Goal: Task Accomplishment & Management: Use online tool/utility

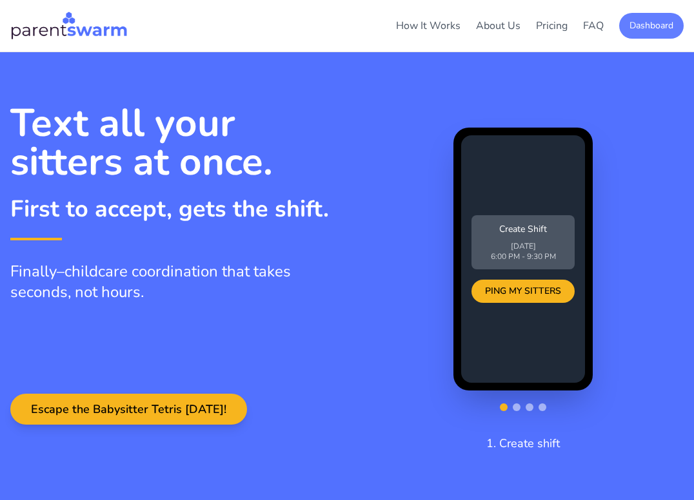
click at [659, 20] on button "Dashboard" at bounding box center [651, 26] width 64 height 26
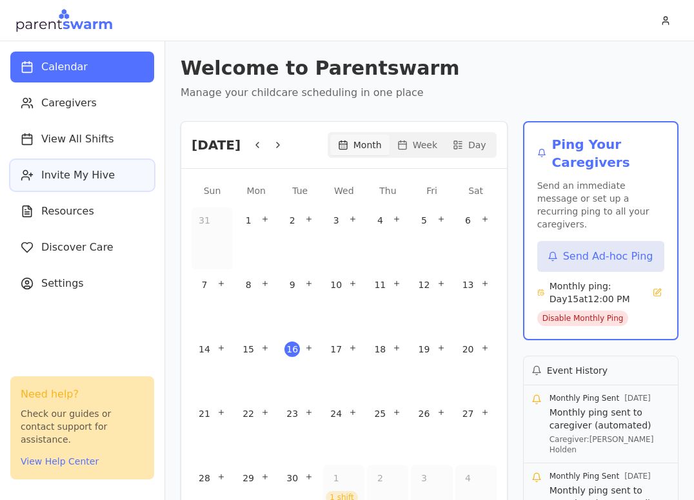
click at [76, 179] on span "Invite My Hive" at bounding box center [77, 175] width 73 height 15
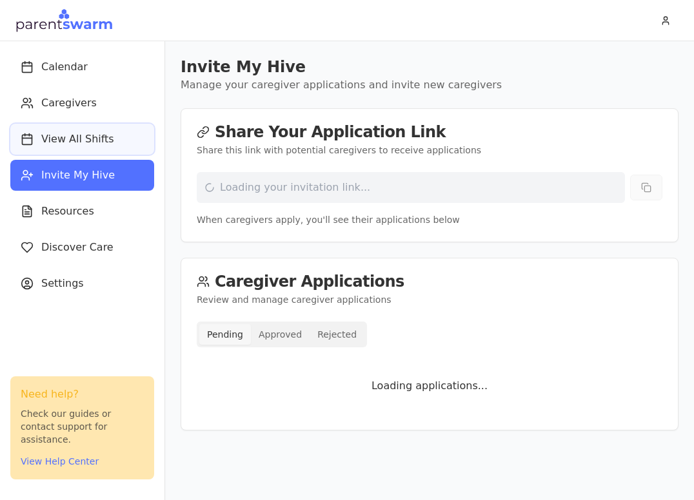
click at [92, 146] on span "View All Shifts" at bounding box center [77, 138] width 73 height 15
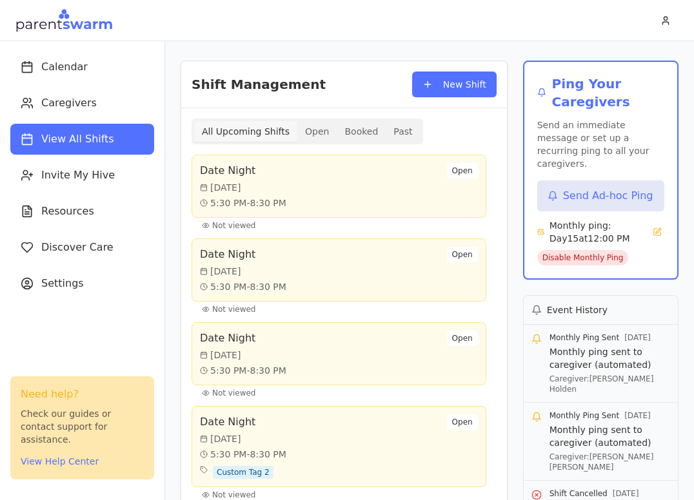
scroll to position [157, 0]
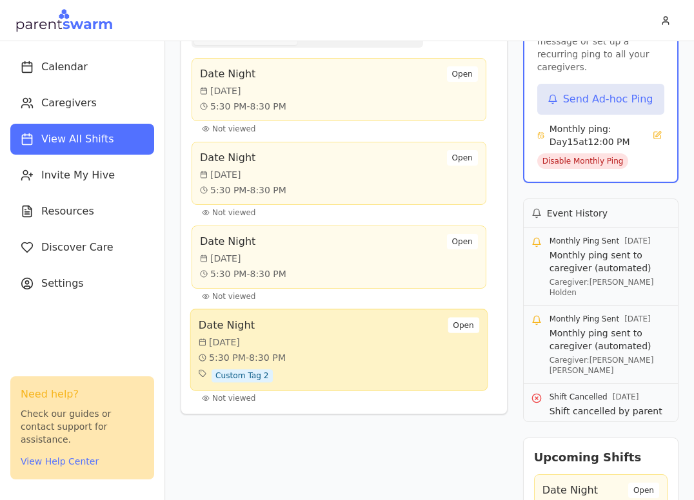
click at [277, 374] on div "Custom Tag 2" at bounding box center [242, 375] width 87 height 13
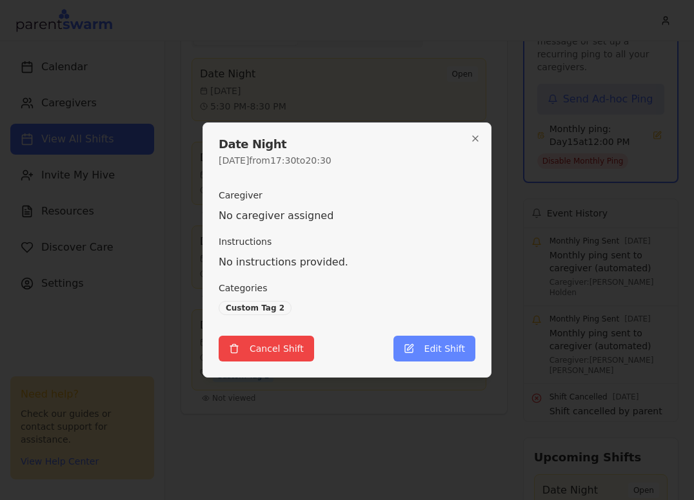
click at [442, 351] on button "Edit Shift" at bounding box center [434, 349] width 82 height 26
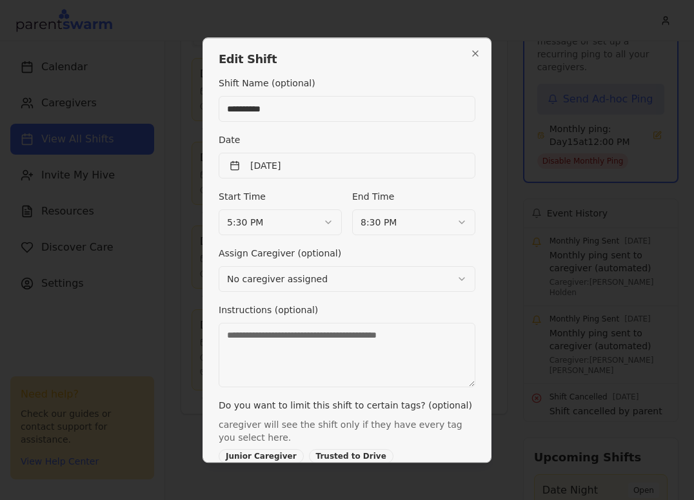
scroll to position [121, 0]
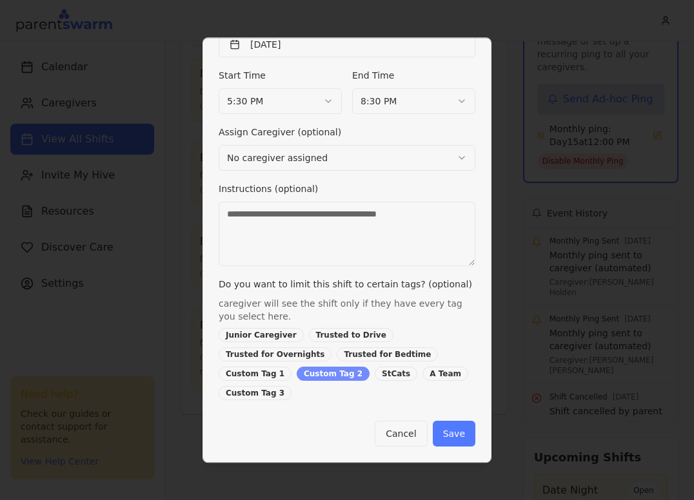
click at [317, 369] on div "Custom Tag 2" at bounding box center [333, 374] width 73 height 14
click at [448, 436] on button "Save" at bounding box center [454, 434] width 43 height 26
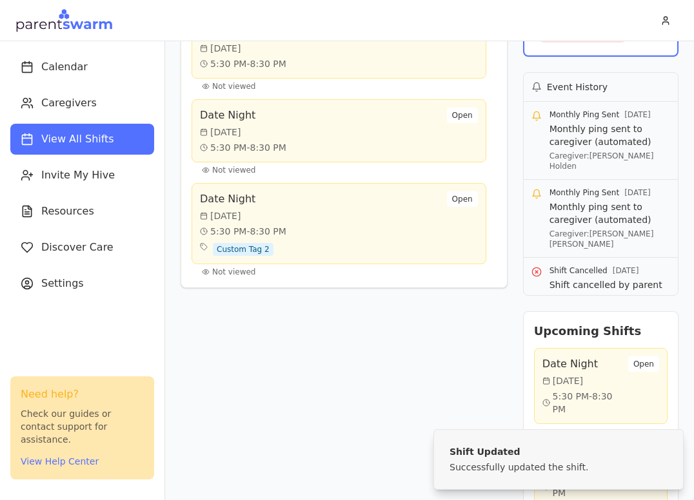
scroll to position [287, 0]
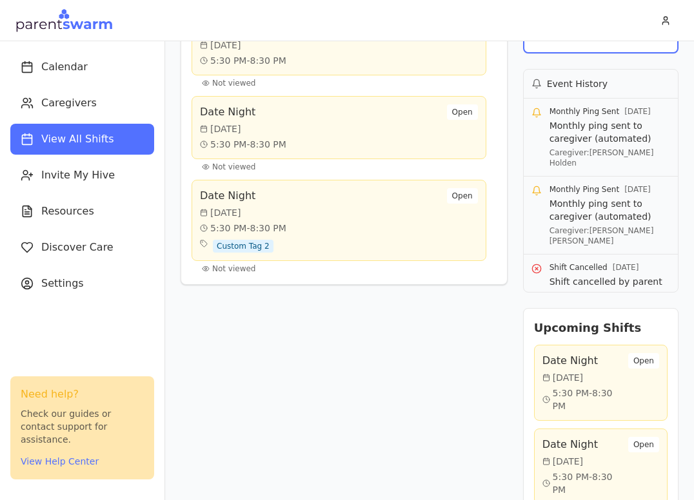
click at [399, 220] on div "Date Night [DATE] 5:30 PM - 8:30 PM Custom Tag 2 Open" at bounding box center [339, 220] width 278 height 64
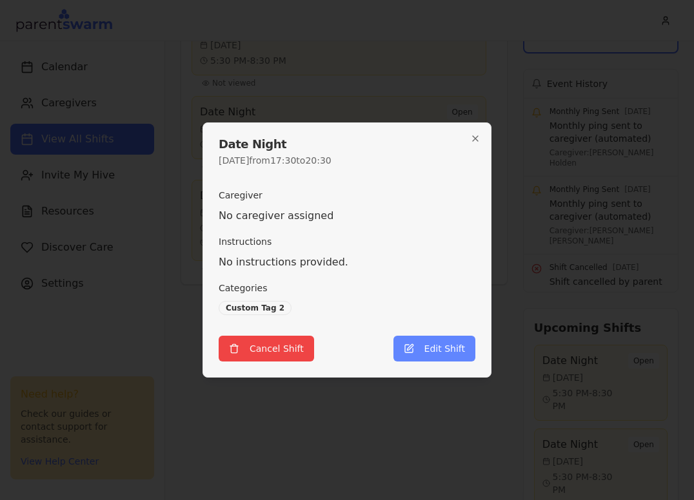
click at [418, 340] on button "Edit Shift" at bounding box center [434, 349] width 82 height 26
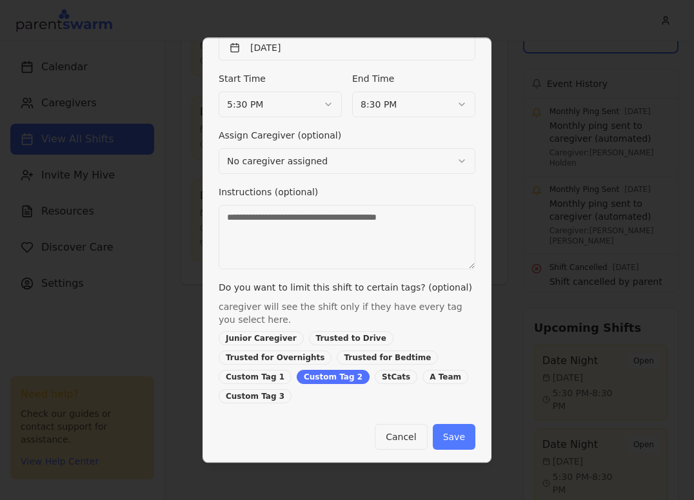
scroll to position [121, 0]
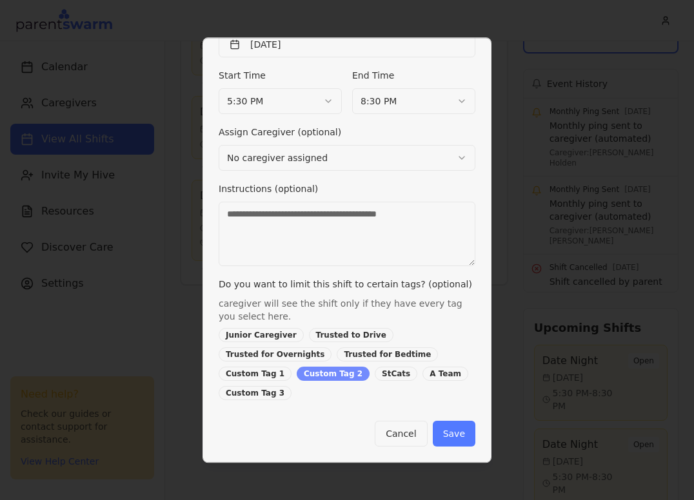
click at [338, 375] on div "Custom Tag 2" at bounding box center [333, 374] width 73 height 14
click at [463, 436] on button "Save" at bounding box center [454, 434] width 43 height 26
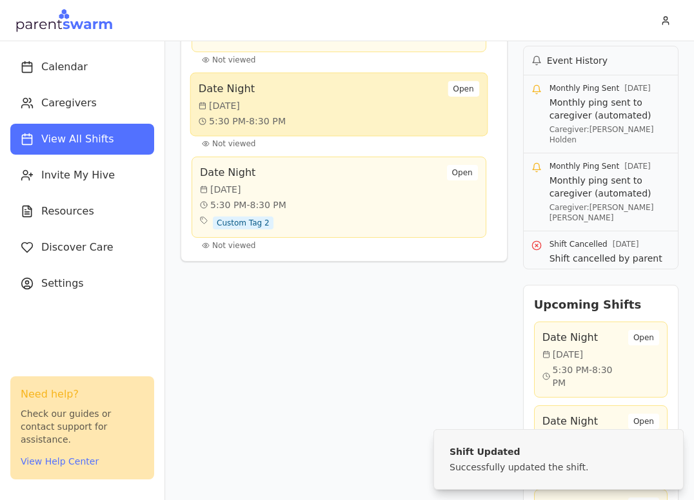
scroll to position [349, 0]
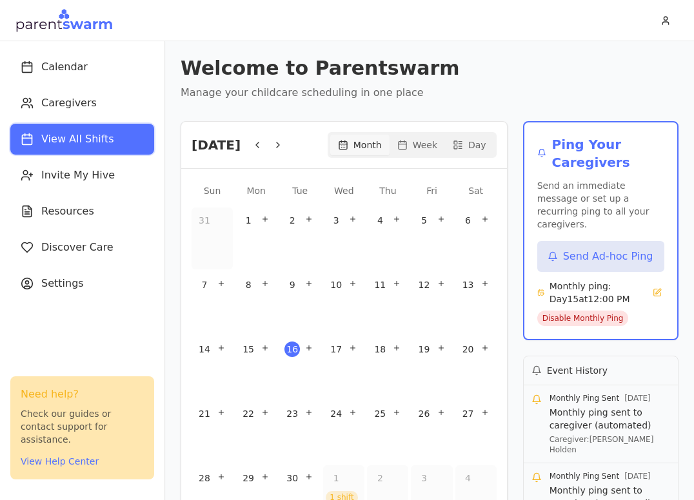
click at [94, 145] on span "View All Shifts" at bounding box center [77, 138] width 73 height 15
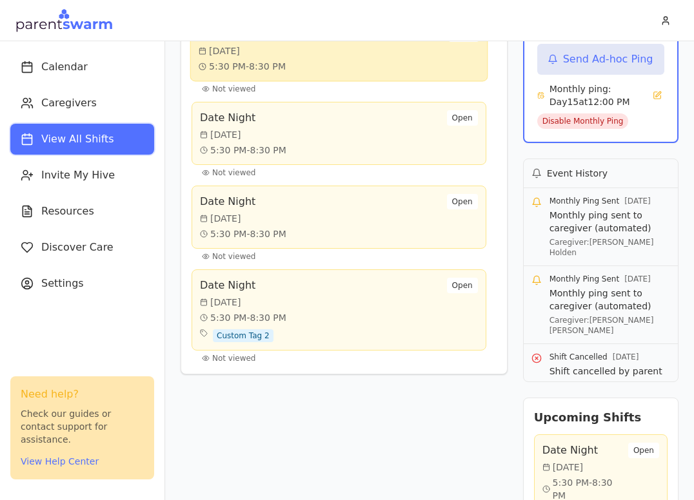
scroll to position [338, 0]
